Goal: Find specific page/section: Find specific page/section

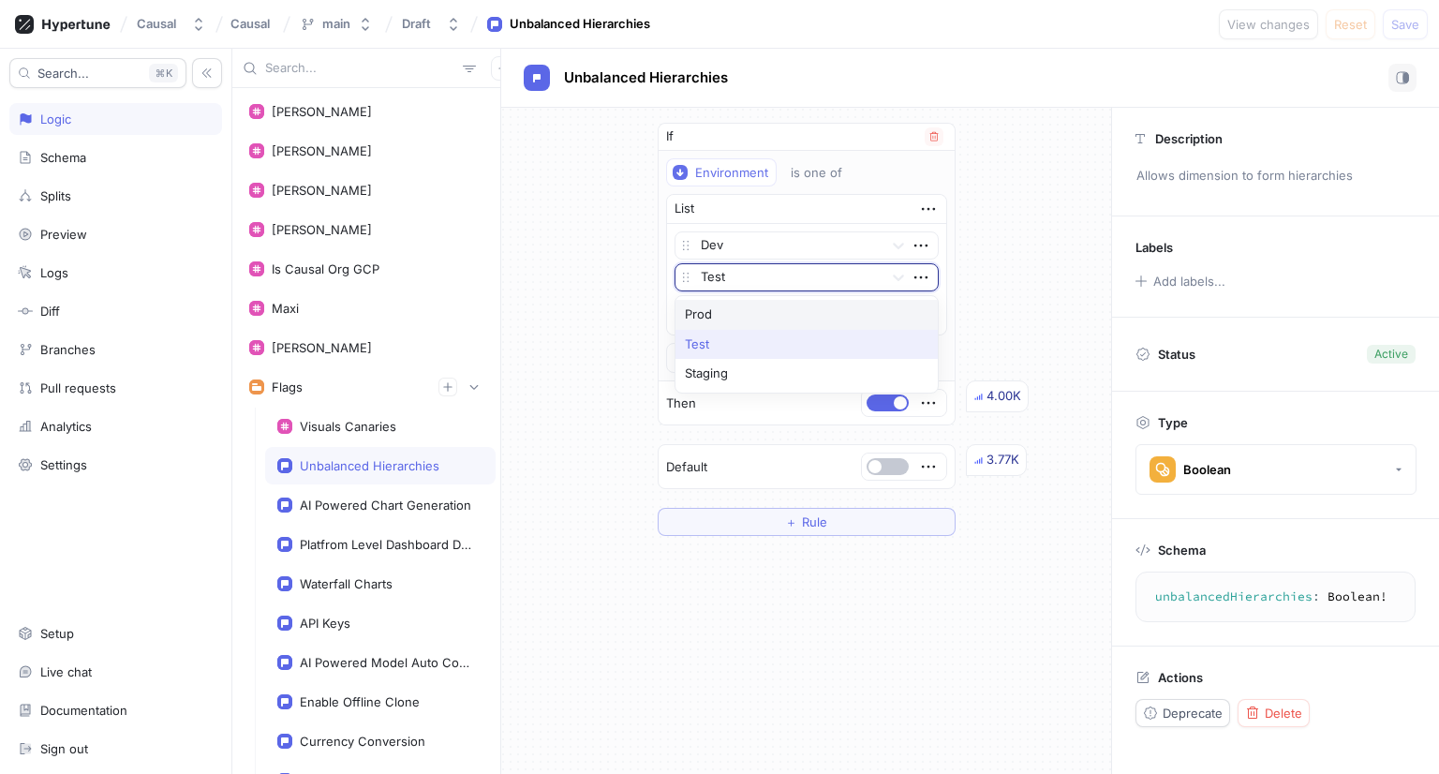
click at [763, 280] on div at bounding box center [788, 278] width 175 height 22
click at [893, 275] on icon at bounding box center [898, 277] width 11 height 7
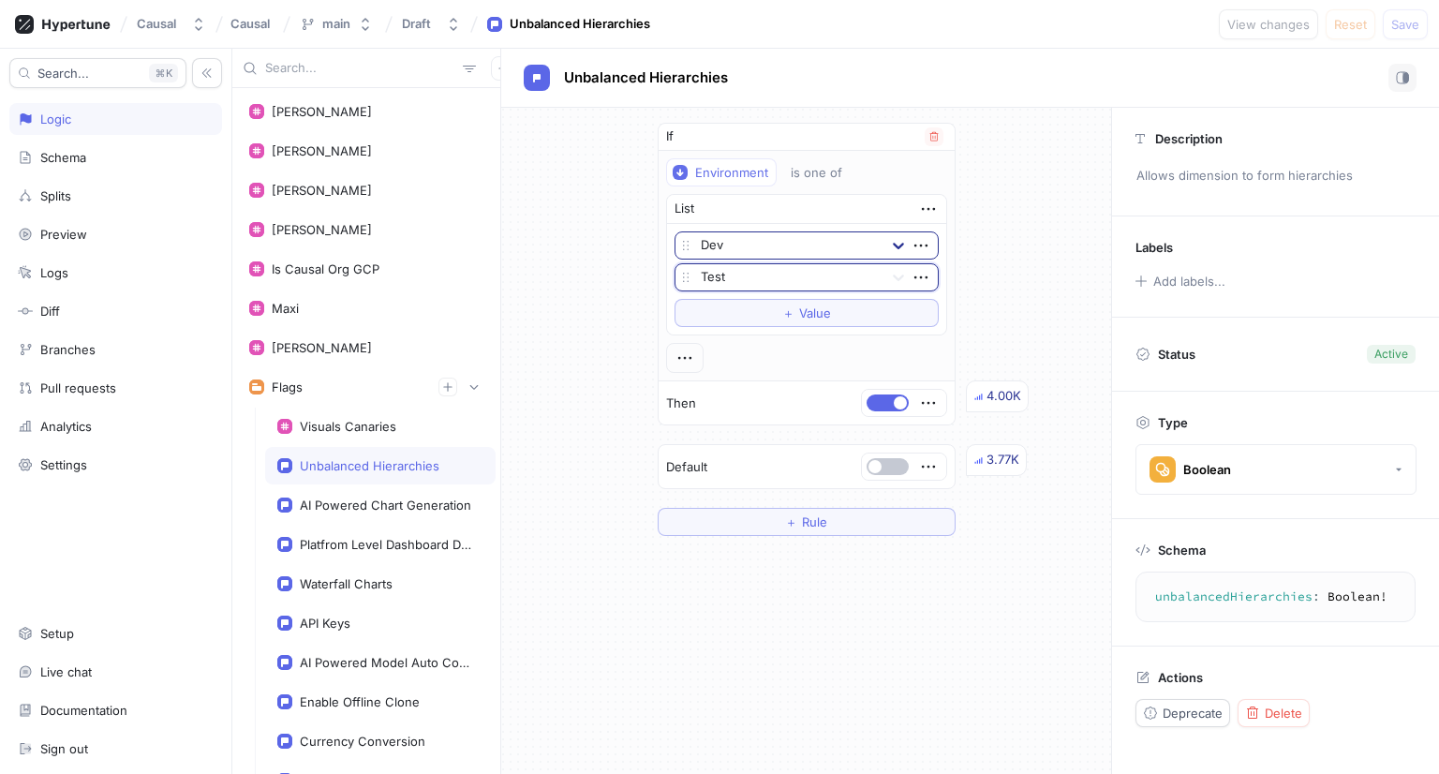
click at [895, 244] on icon at bounding box center [898, 245] width 19 height 19
